Goal: Task Accomplishment & Management: Manage account settings

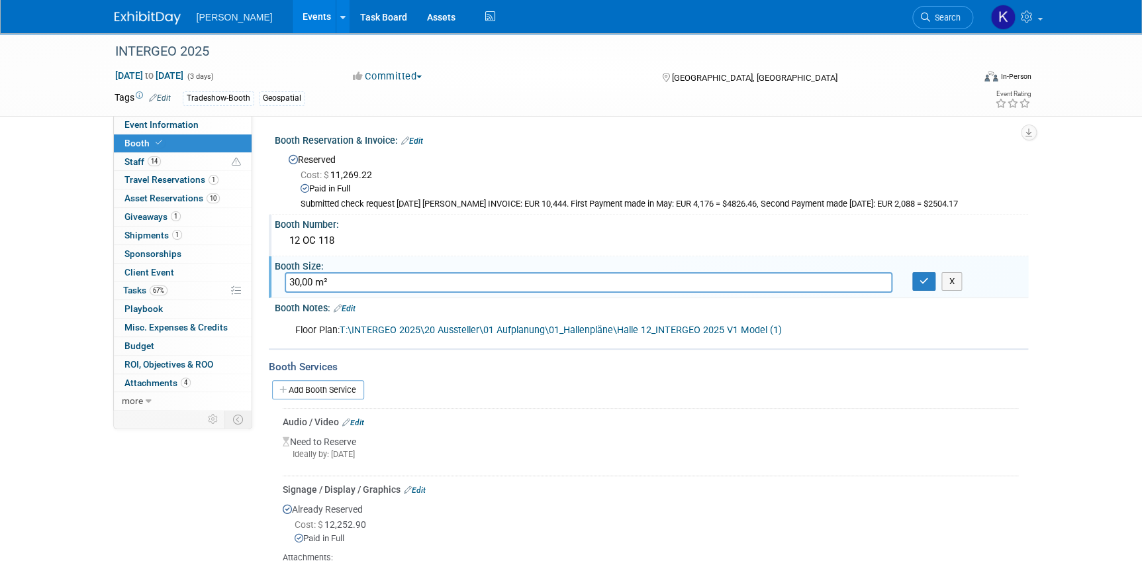
drag, startPoint x: 340, startPoint y: 239, endPoint x: 284, endPoint y: 236, distance: 56.3
click at [285, 236] on div "12 OC 118" at bounding box center [651, 240] width 733 height 21
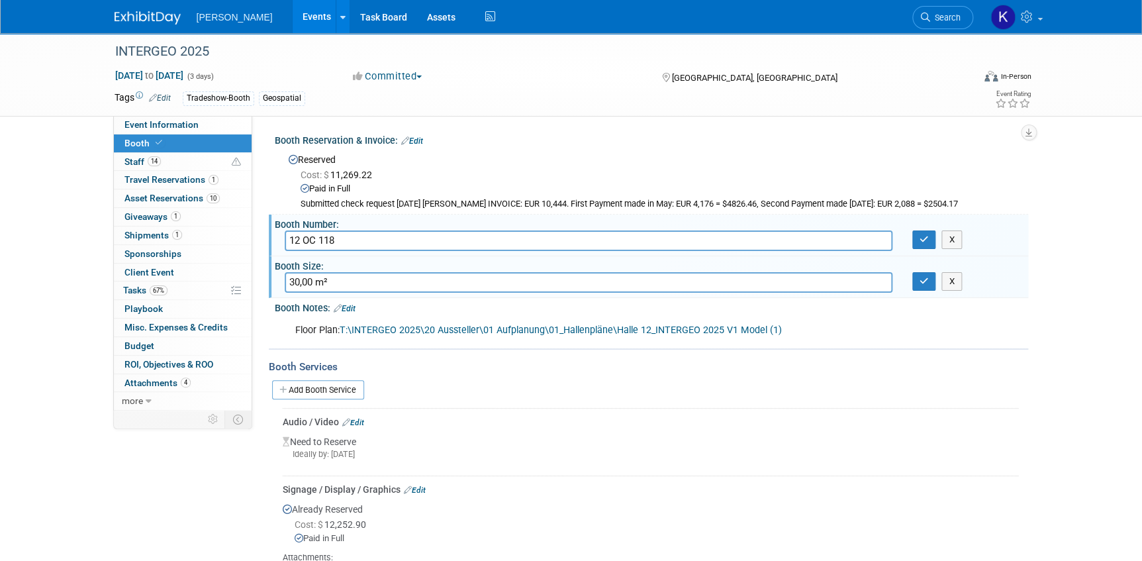
drag, startPoint x: 344, startPoint y: 239, endPoint x: 289, endPoint y: 236, distance: 55.0
click at [289, 236] on input "12 OC 118" at bounding box center [589, 240] width 608 height 21
click at [71, 245] on div "INTERGEO 2025 Oct 7, 2025 to Oct 9, 2025 (3 days) Oct 7, 2025 to Oct 9, 2025 Co…" at bounding box center [571, 383] width 1142 height 700
click at [158, 17] on img at bounding box center [148, 17] width 66 height 13
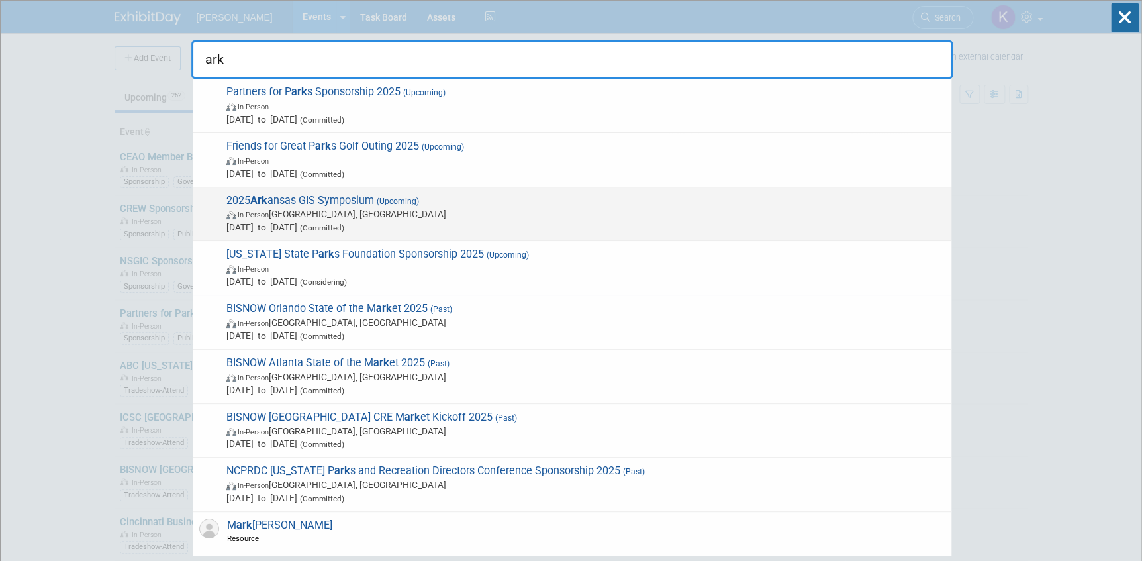
type input "ark"
click at [295, 207] on span "In-Person [GEOGRAPHIC_DATA], [GEOGRAPHIC_DATA]" at bounding box center [585, 213] width 718 height 13
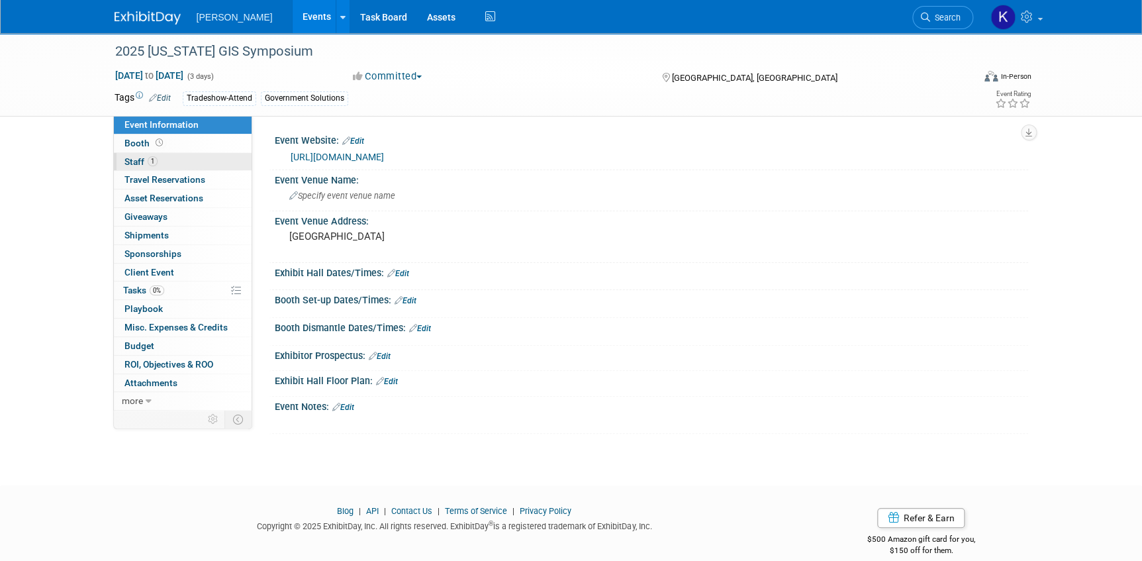
click at [168, 160] on link "1 Staff 1" at bounding box center [183, 162] width 138 height 18
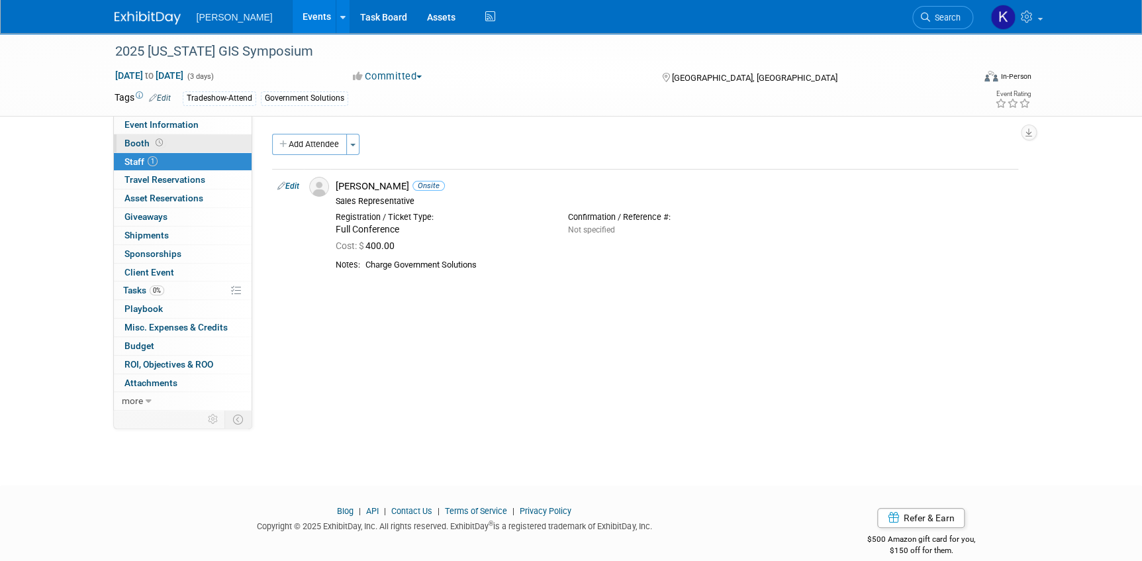
click at [180, 142] on link "Booth" at bounding box center [183, 143] width 138 height 18
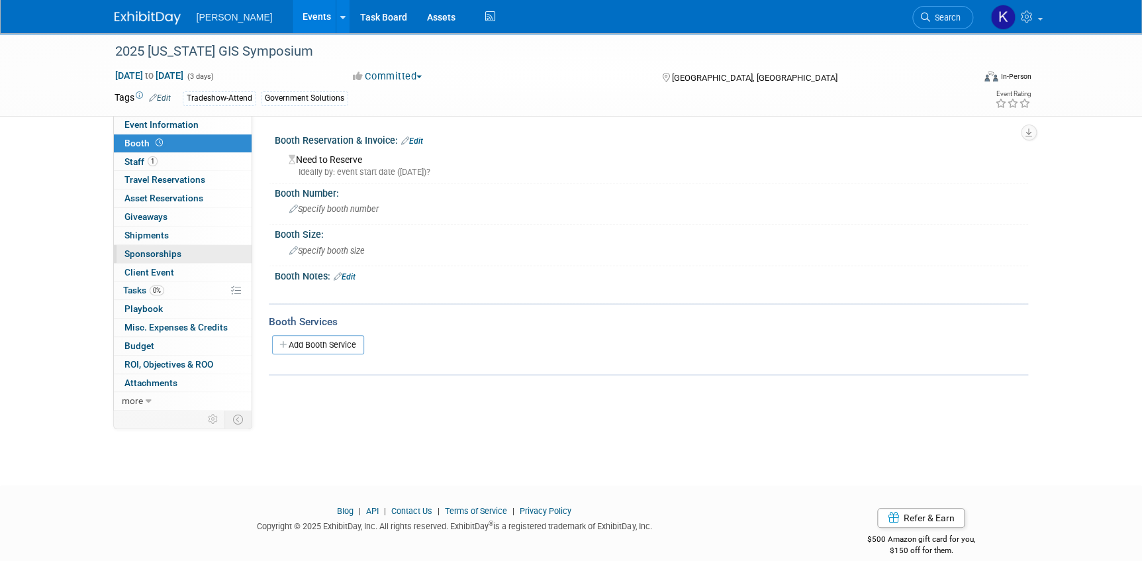
click at [158, 254] on span "Sponsorships 0" at bounding box center [152, 253] width 57 height 11
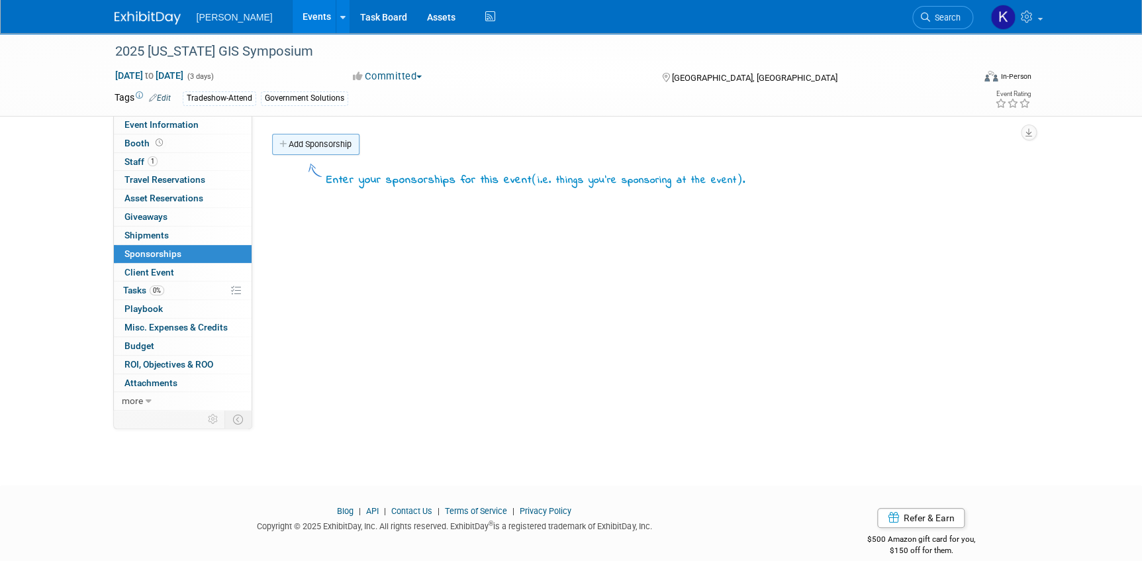
click at [305, 145] on link "Add Sponsorship" at bounding box center [315, 144] width 87 height 21
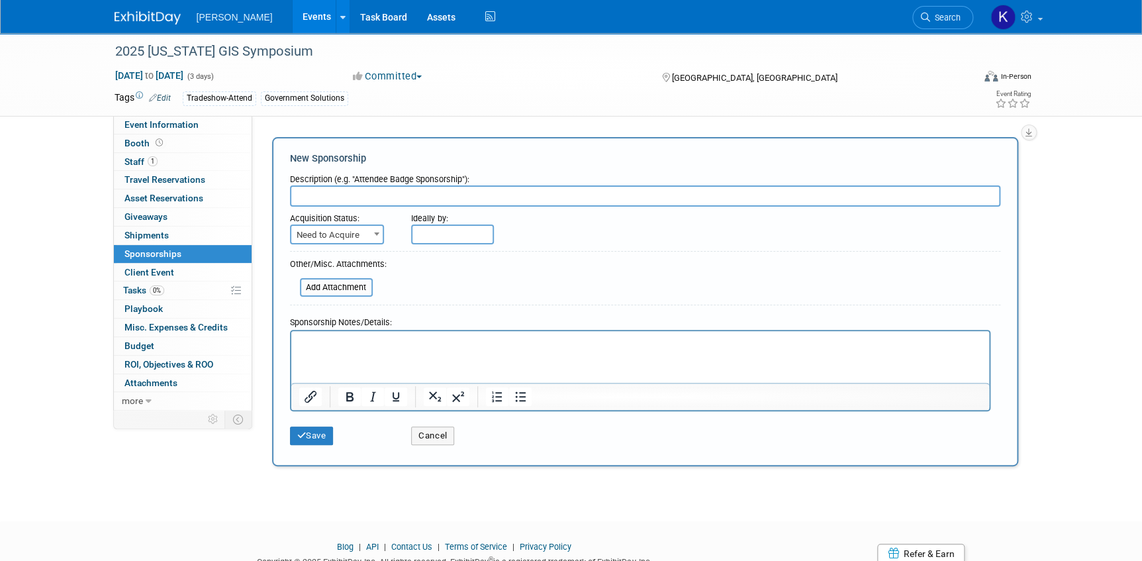
click at [162, 97] on link "Edit" at bounding box center [160, 97] width 22 height 9
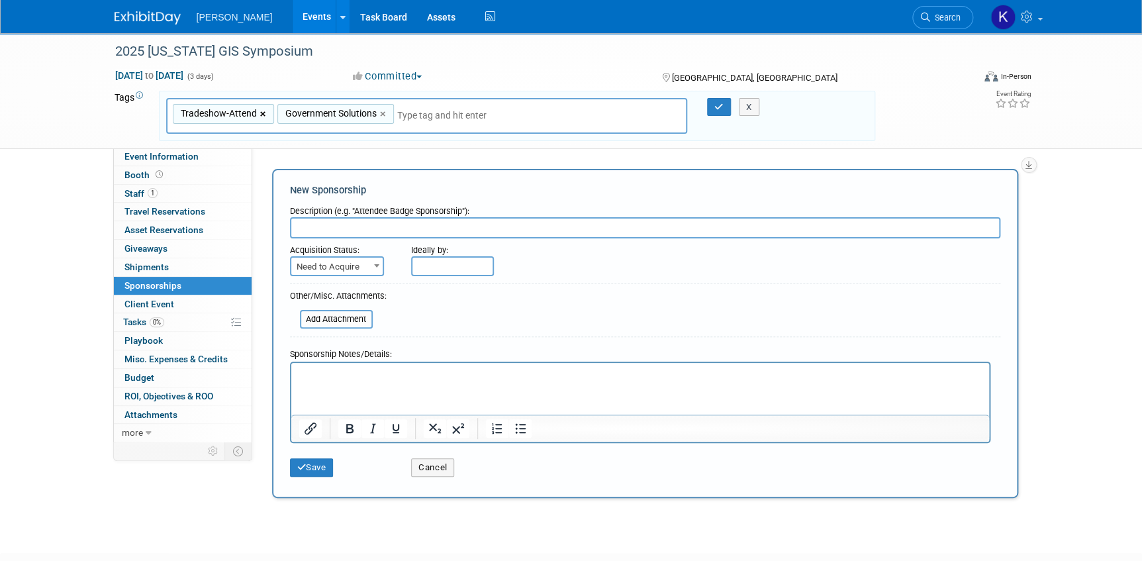
click at [263, 110] on link "×" at bounding box center [264, 114] width 9 height 15
type input "Government Solutions"
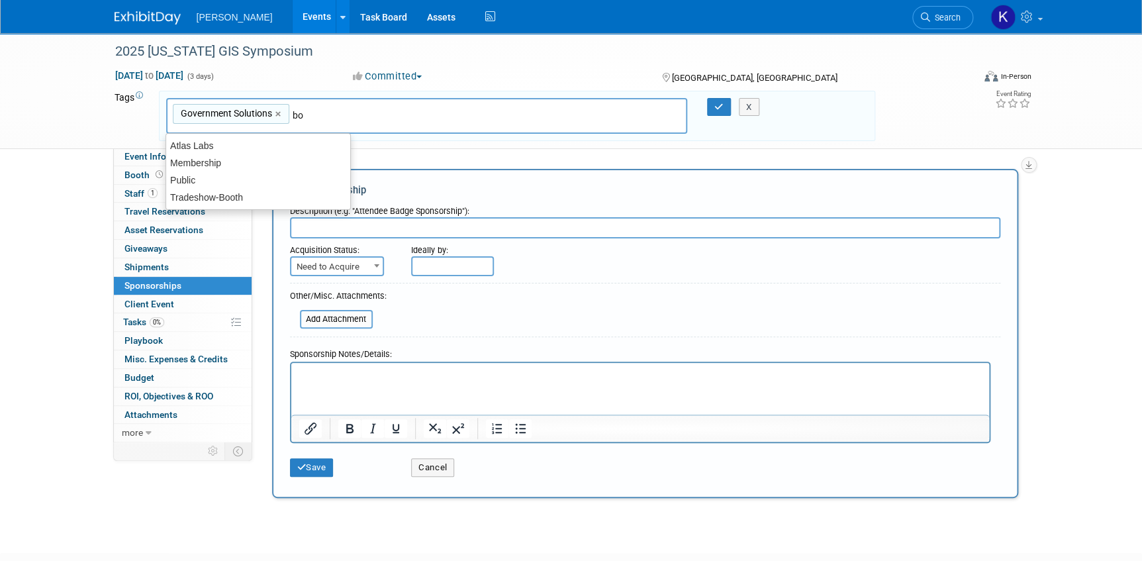
type input "boo"
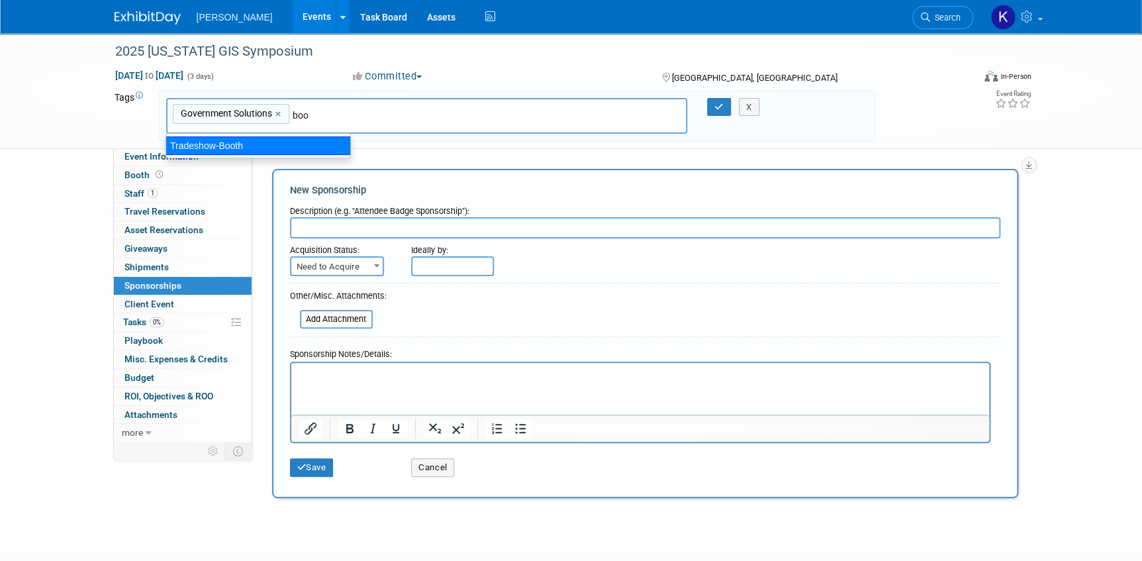
click at [320, 143] on div "Tradeshow-Booth" at bounding box center [257, 145] width 185 height 19
type input "Government Solutions, Tradeshow-Booth"
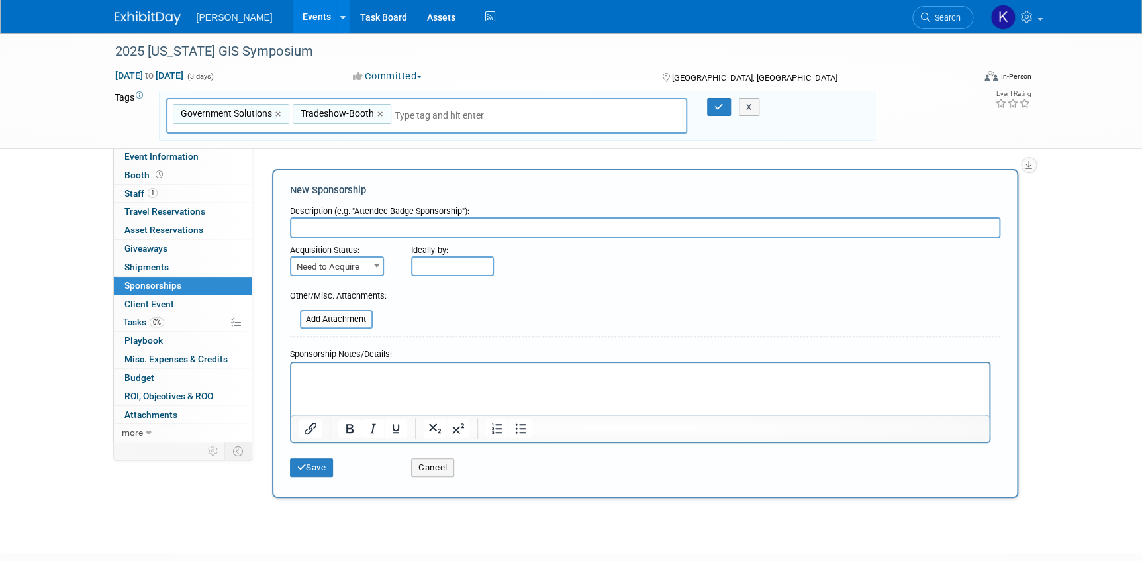
click at [325, 226] on input "text" at bounding box center [645, 227] width 710 height 21
type input "Bronze Sponsorship. Includes Booth"
click at [331, 379] on p "Rich Text Area. Press ALT-0 for help." at bounding box center [640, 374] width 683 height 13
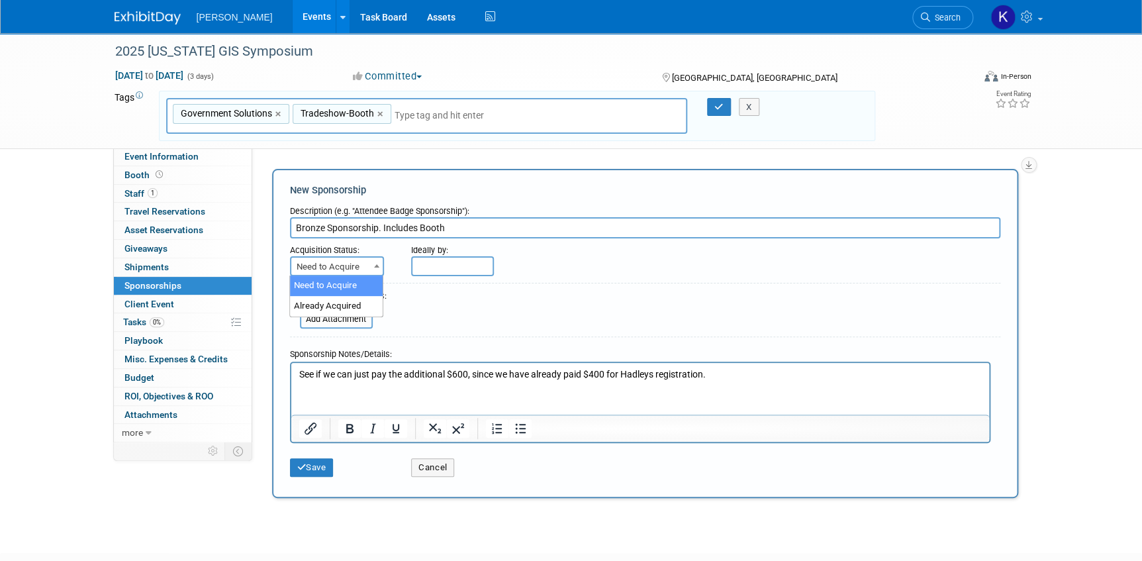
click at [378, 266] on span at bounding box center [376, 265] width 13 height 17
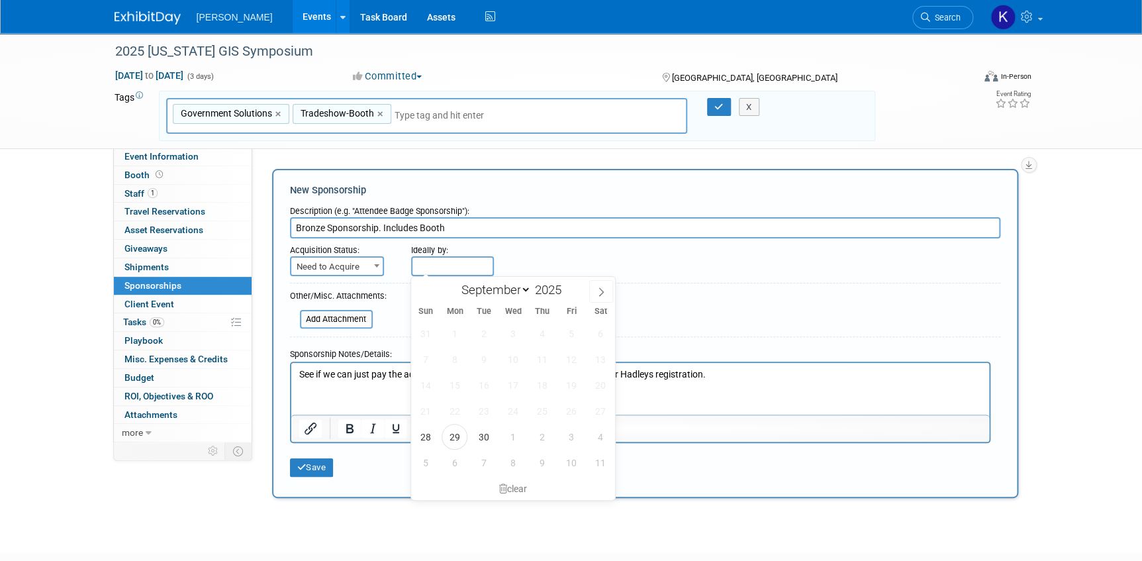
click at [456, 258] on input "text" at bounding box center [452, 266] width 83 height 20
click at [397, 252] on div "Acquisition Status: Need to Acquire Already Acquired Need to Acquire" at bounding box center [341, 257] width 122 height 38
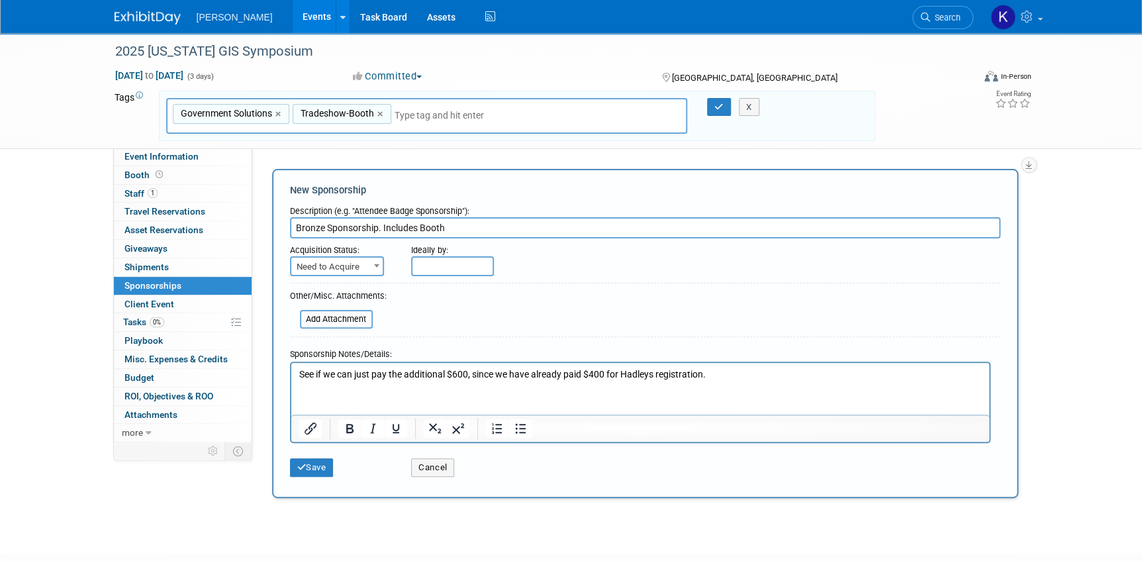
click at [731, 376] on p "See if we can just pay the additional $600, since we have already paid $400 for…" at bounding box center [640, 374] width 683 height 13
click at [316, 467] on button "Save" at bounding box center [312, 467] width 44 height 19
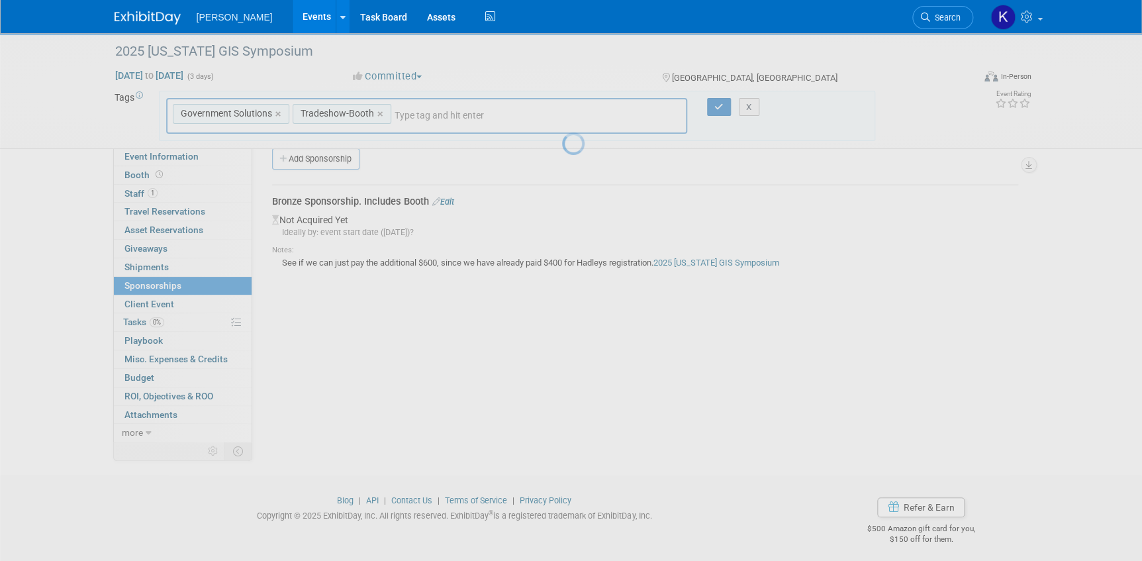
scroll to position [23, 0]
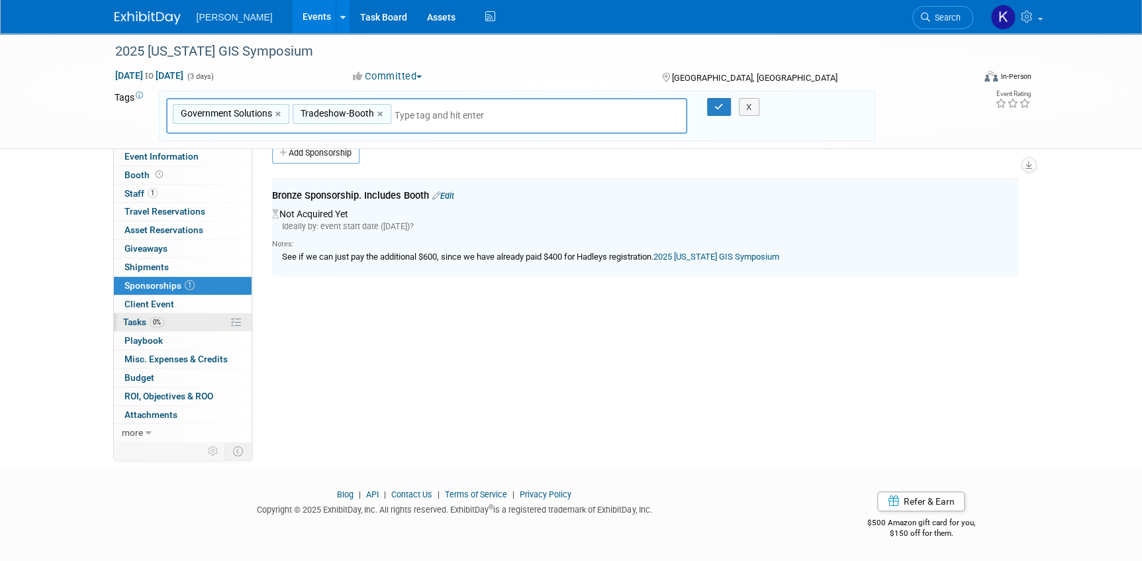
click at [133, 323] on span "Tasks 0%" at bounding box center [143, 321] width 41 height 11
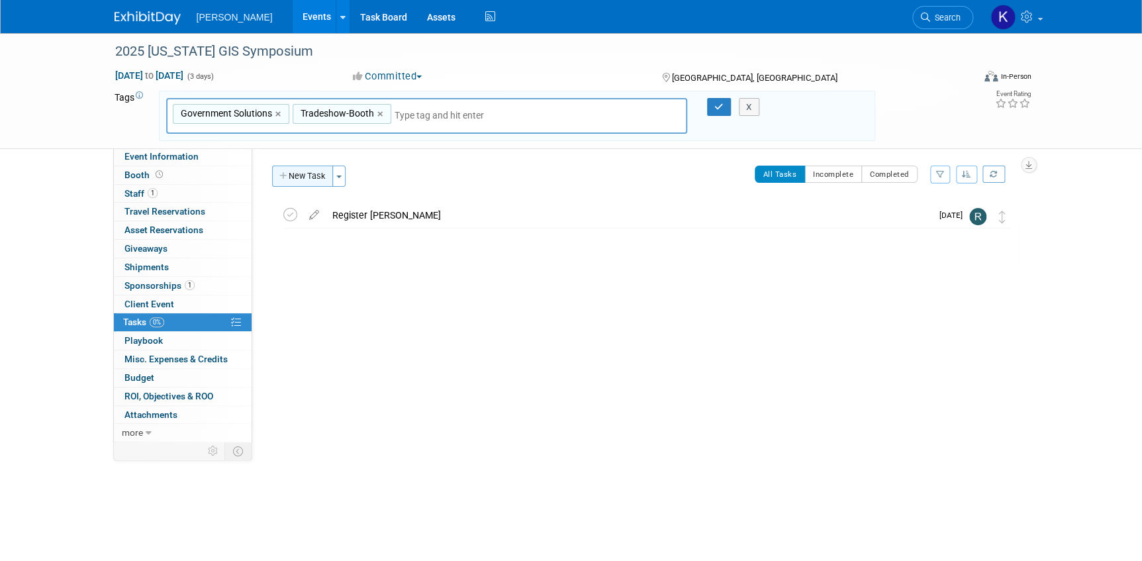
click at [296, 173] on button "New Task" at bounding box center [302, 175] width 61 height 21
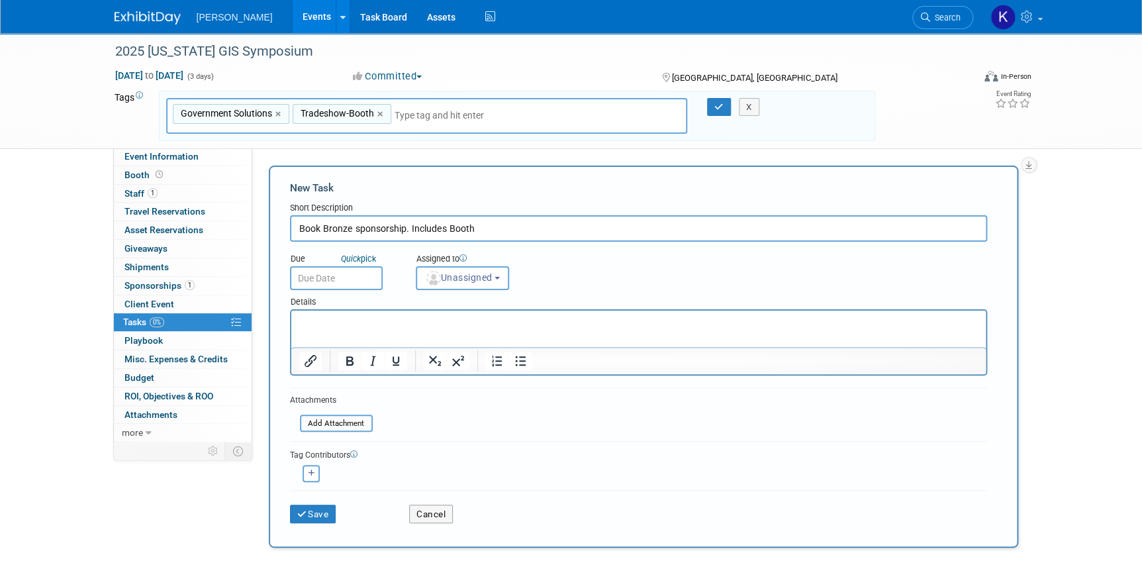
type input "Book Bronze sponsorship. Includes Booth"
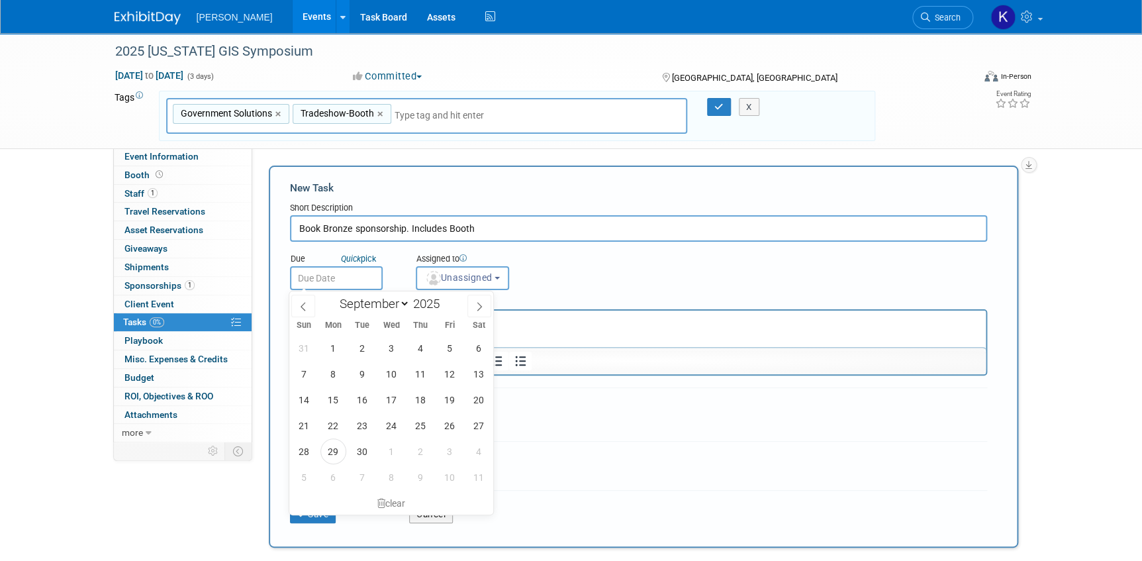
click at [337, 278] on input "text" at bounding box center [336, 278] width 93 height 24
click at [359, 444] on span "30" at bounding box center [363, 451] width 26 height 26
type input "Sep 30, 2025"
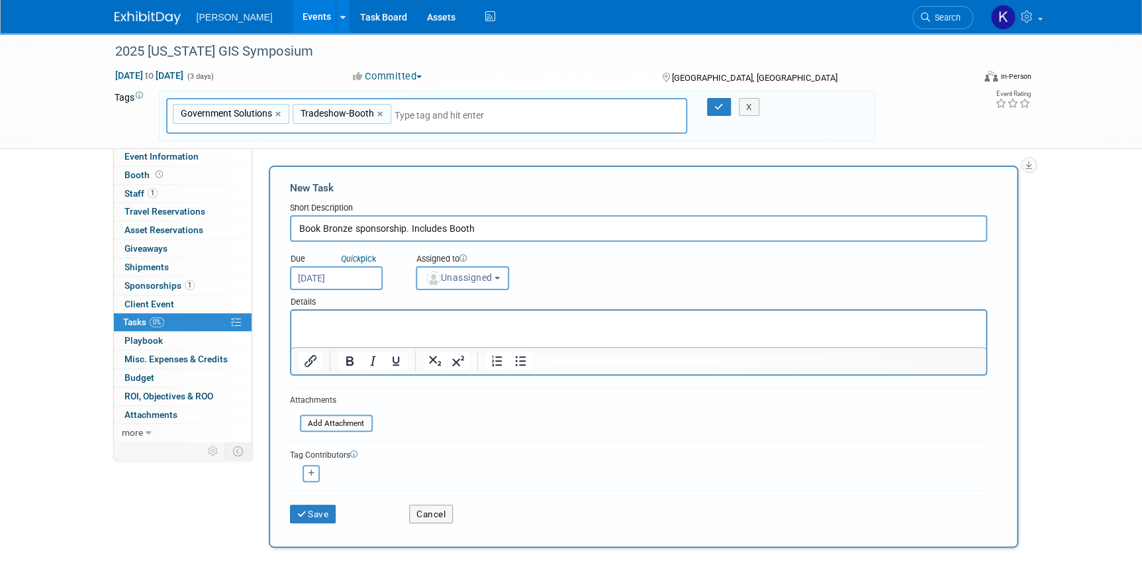
click at [496, 284] on button "Unassigned" at bounding box center [463, 278] width 94 height 24
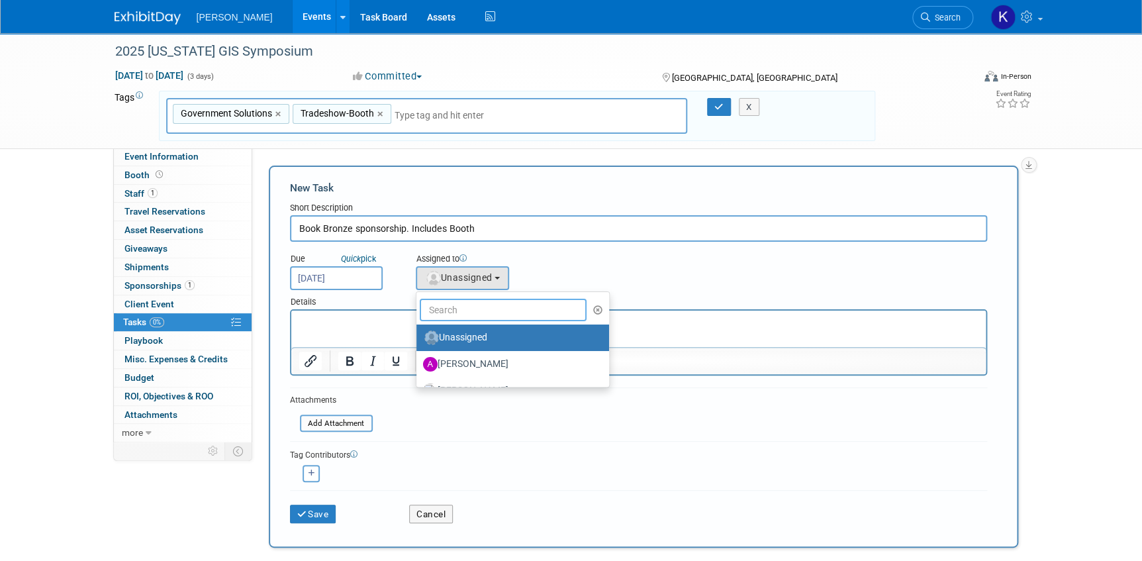
click at [473, 312] on input "text" at bounding box center [503, 310] width 167 height 23
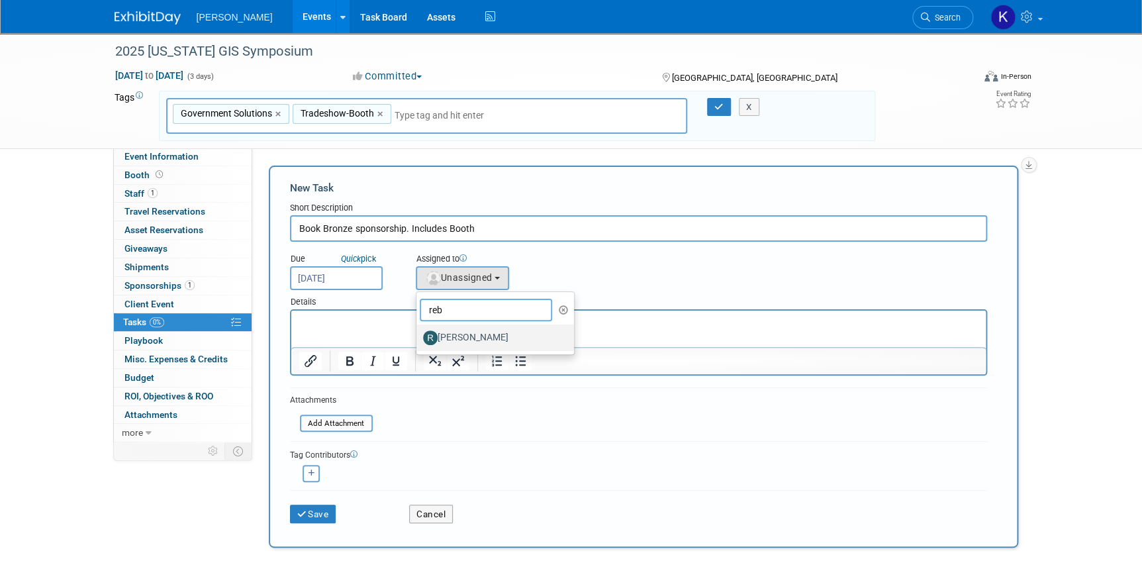
type input "reb"
click at [470, 334] on label "Rebecca Deis" at bounding box center [492, 337] width 138 height 21
click at [418, 334] on input "Rebecca Deis" at bounding box center [414, 336] width 9 height 9
select select "844a177d-a181-44ff-a72a-5731d68e4351"
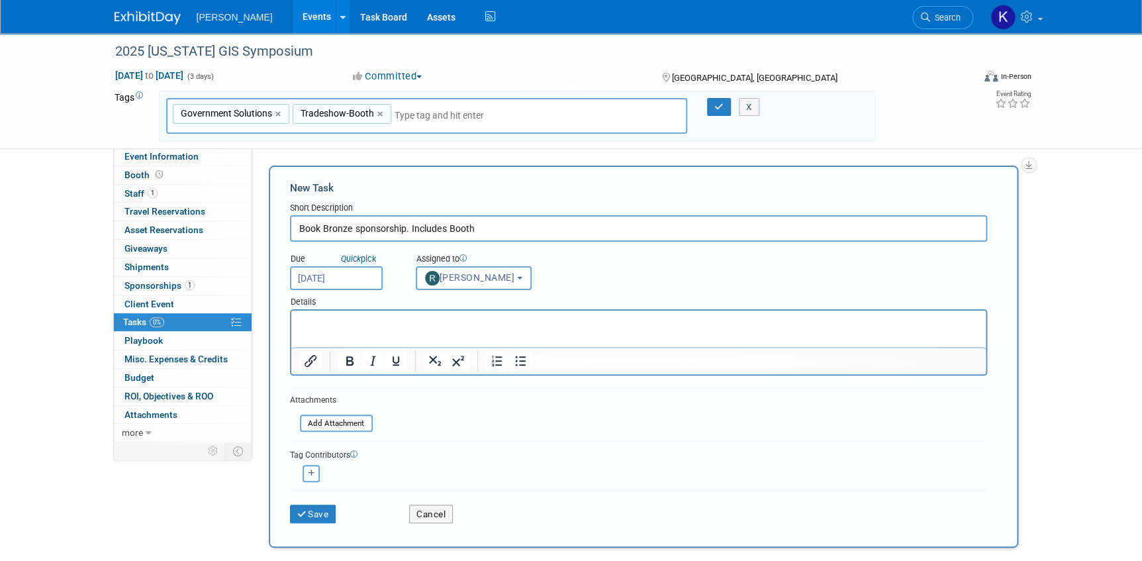
click at [302, 322] on p "Rich Text Area. Press ALT-0 for help." at bounding box center [638, 322] width 679 height 13
click at [607, 329] on html "﻿2025 Arkansas GIS Symposium" at bounding box center [638, 319] width 694 height 19
click at [616, 329] on html "2025 Arkansas GIS Symposium ﻿" at bounding box center [638, 319] width 694 height 19
click at [299, 329] on html "2025 Arkansas GIS Symposium ﻿" at bounding box center [638, 319] width 694 height 19
click at [442, 319] on p "﻿2025 Arkansas GIS Symposium" at bounding box center [638, 322] width 679 height 13
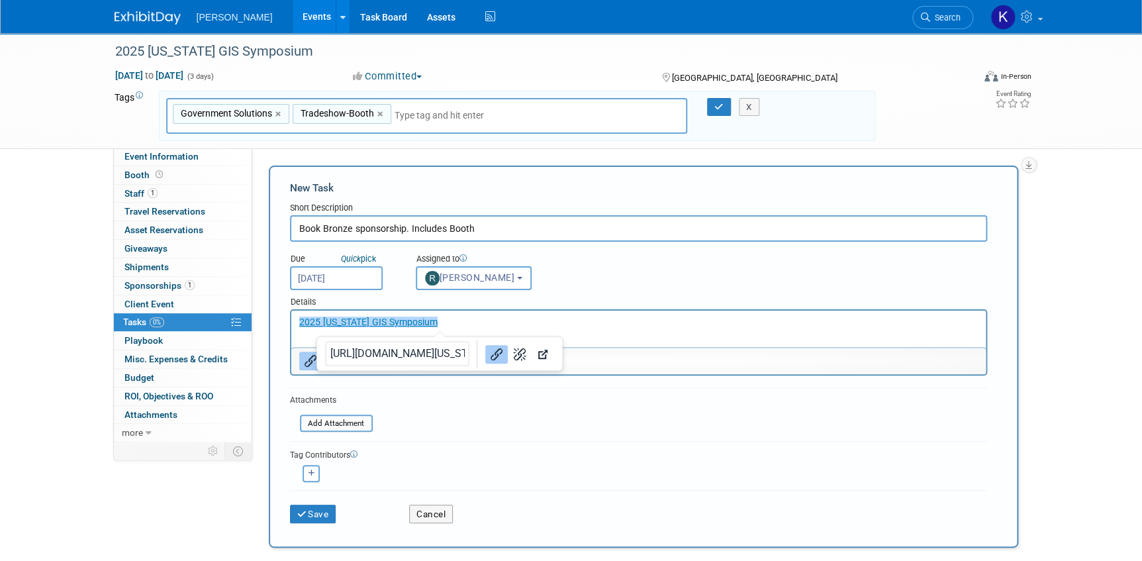
click at [298, 328] on body "2025 Arkansas GIS Symposium ﻿" at bounding box center [638, 322] width 681 height 13
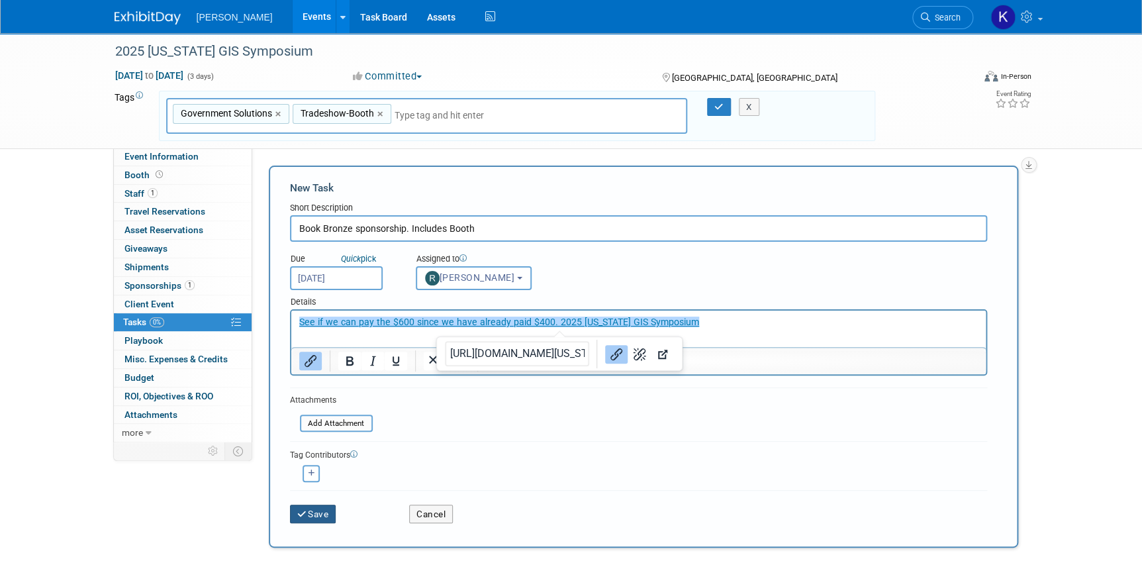
click at [305, 511] on icon "submit" at bounding box center [302, 514] width 11 height 9
